Goal: Task Accomplishment & Management: Manage account settings

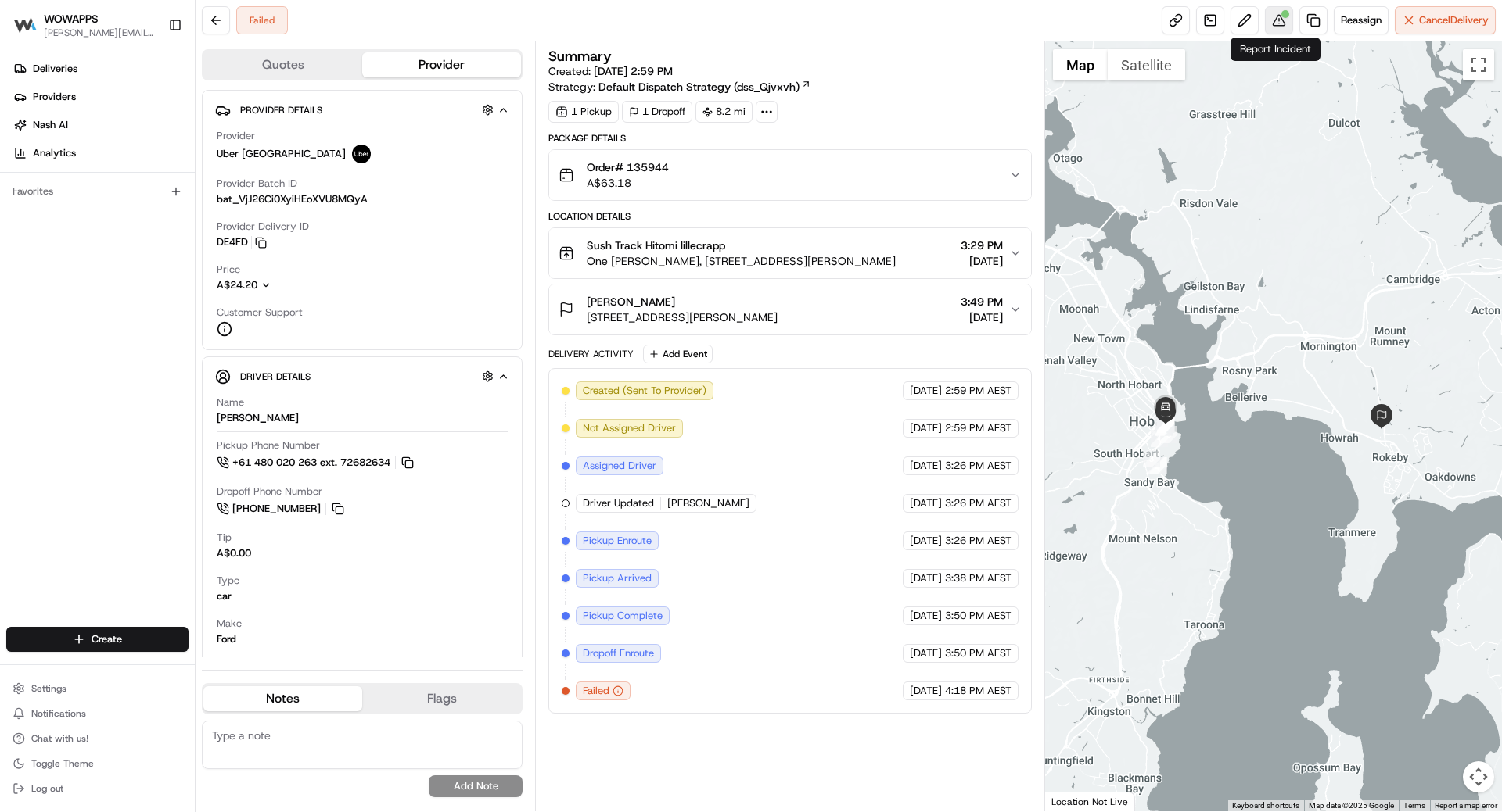
click at [1276, 20] on button at bounding box center [1279, 20] width 28 height 28
click at [220, 31] on button at bounding box center [216, 20] width 28 height 28
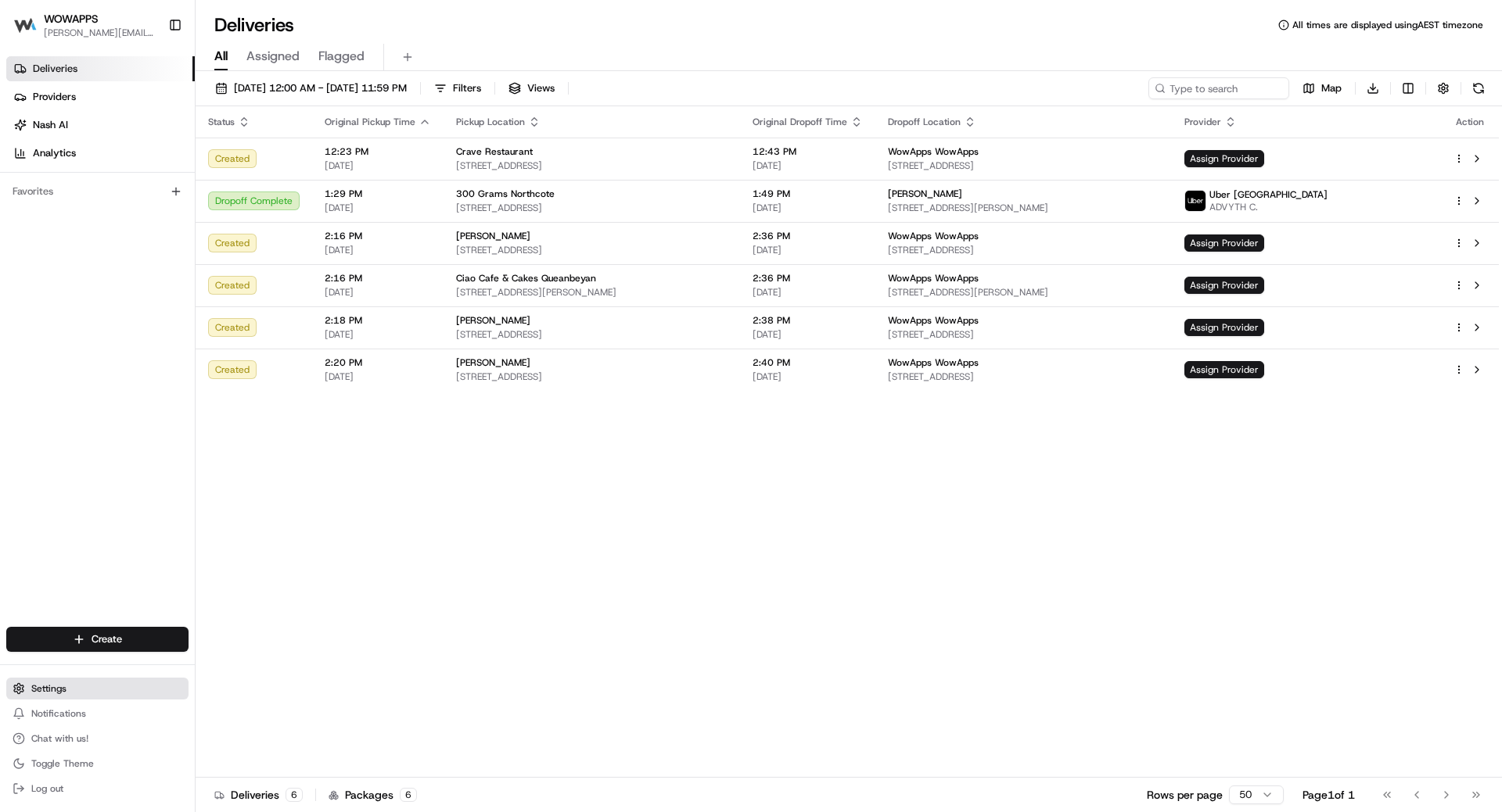
click at [70, 690] on button "Settings" at bounding box center [97, 688] width 182 height 22
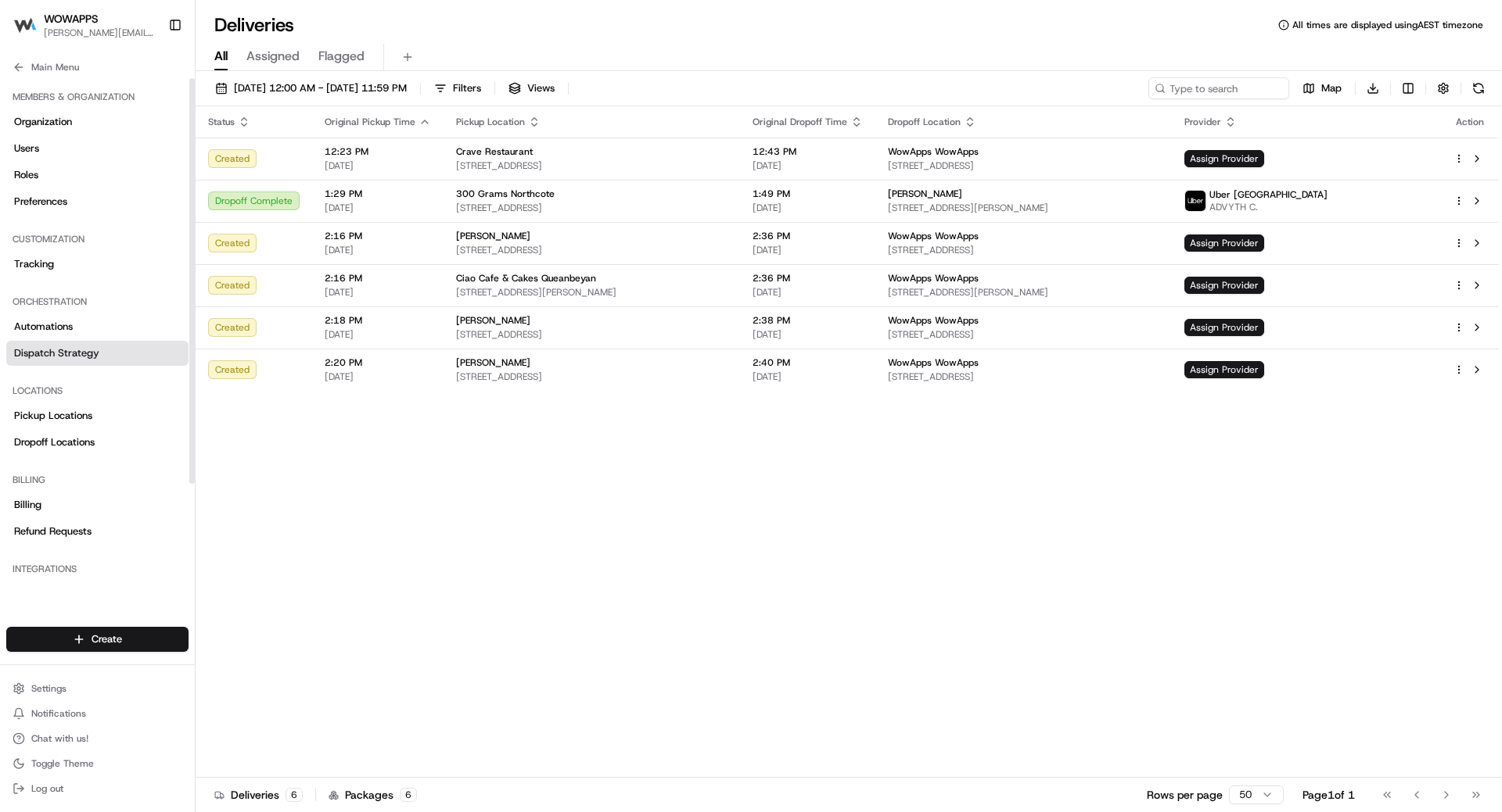
scroll to position [78, 0]
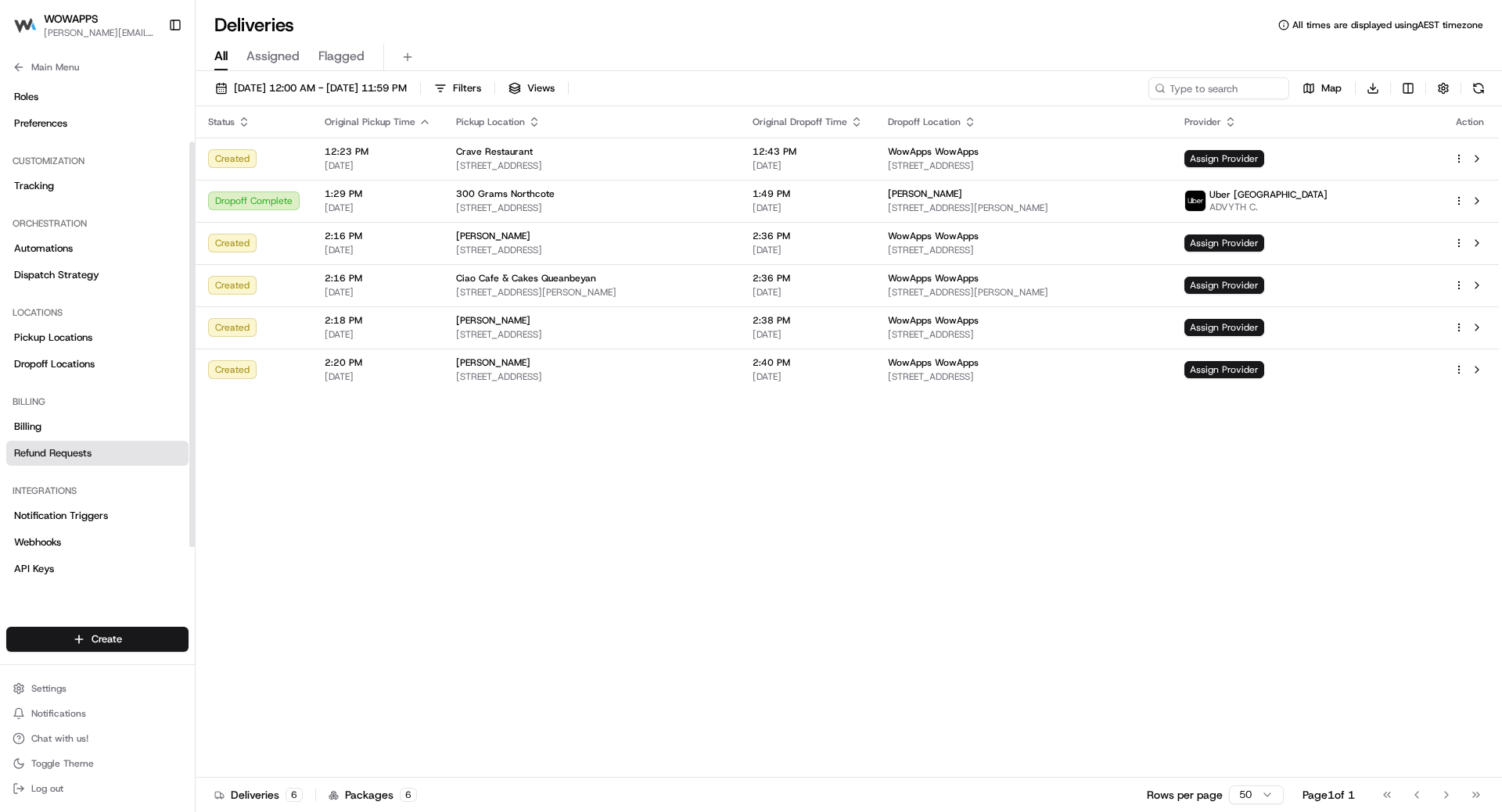
click at [68, 461] on link "Refund Requests" at bounding box center [97, 453] width 182 height 25
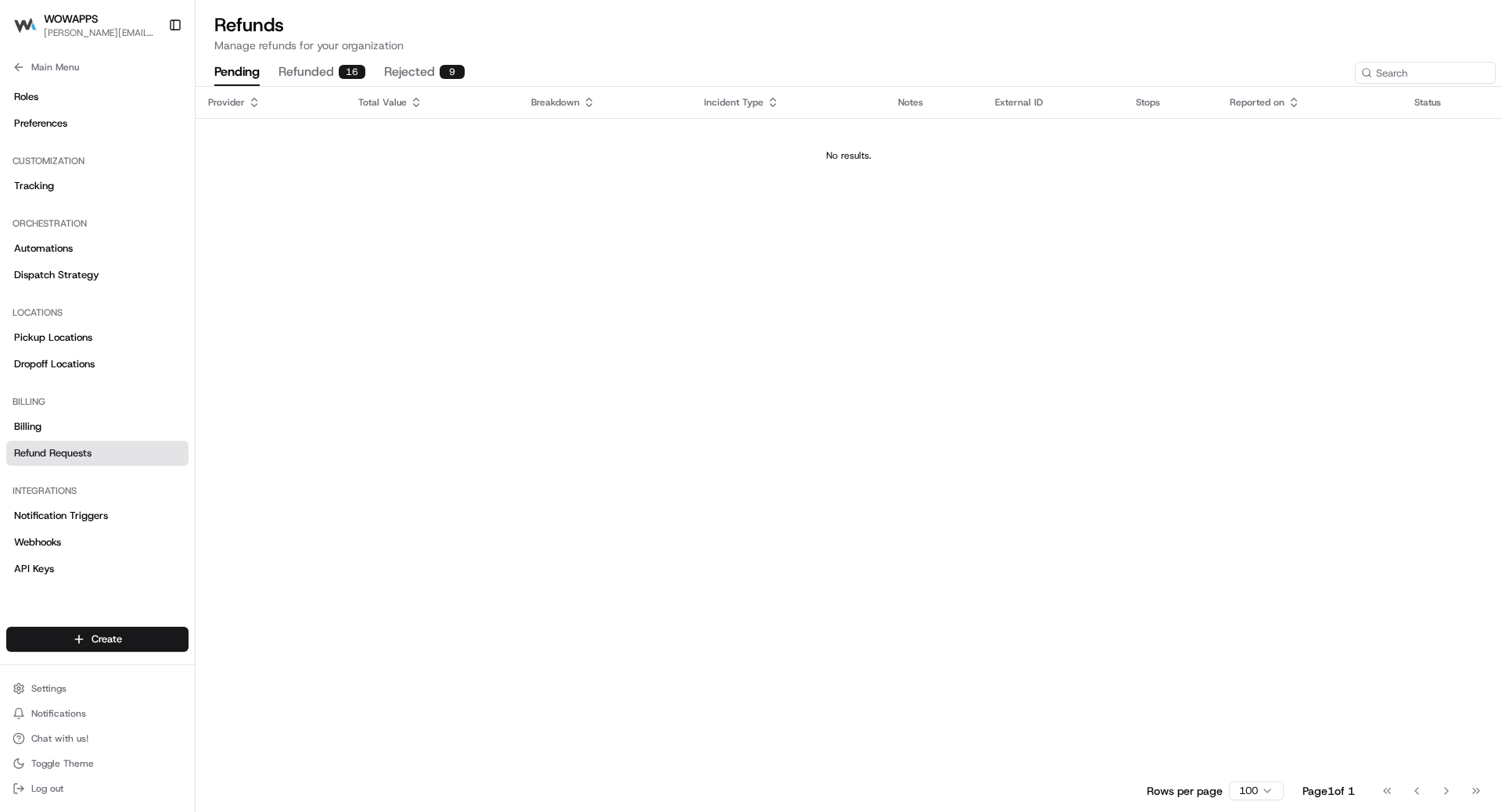
click at [338, 68] on button "refunded 16" at bounding box center [322, 73] width 87 height 27
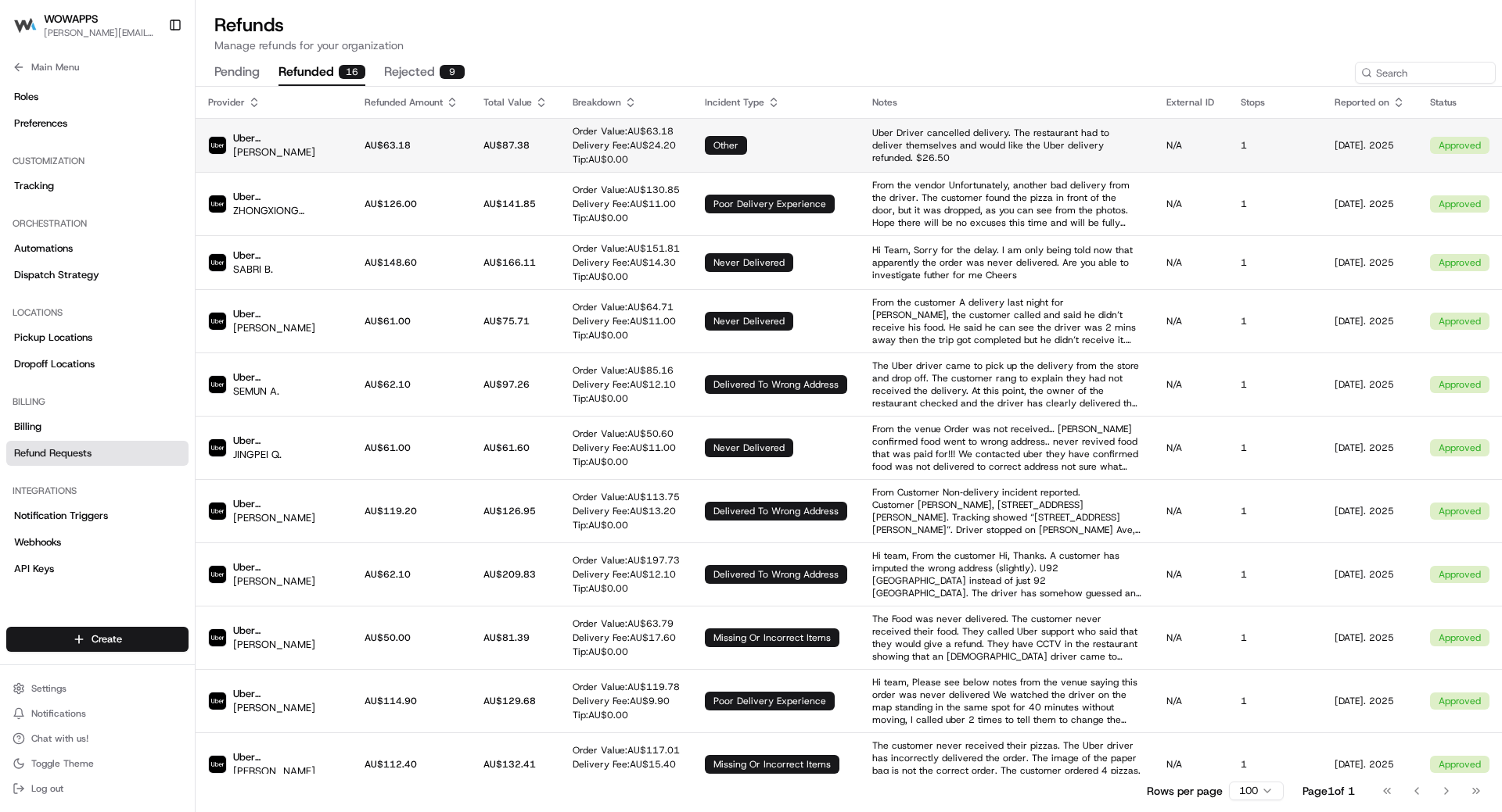
click at [764, 145] on td "other" at bounding box center [776, 144] width 167 height 54
click at [948, 143] on p "Uber Driver cancelled delivery. The restaurant had to deliver themselves and wo…" at bounding box center [1007, 145] width 269 height 38
